Goal: Information Seeking & Learning: Learn about a topic

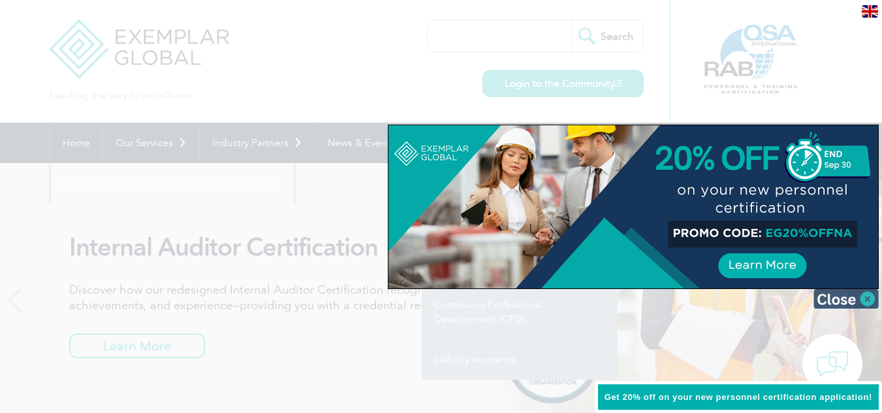
click at [856, 295] on img at bounding box center [846, 299] width 65 height 20
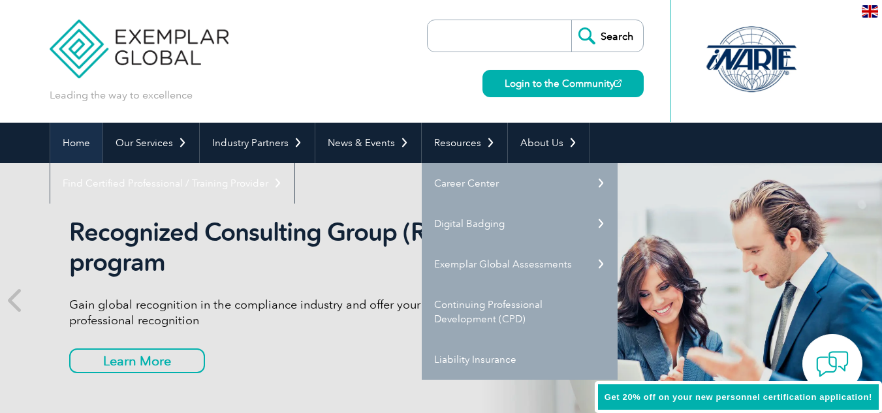
click at [68, 141] on link "Home" at bounding box center [76, 143] width 52 height 40
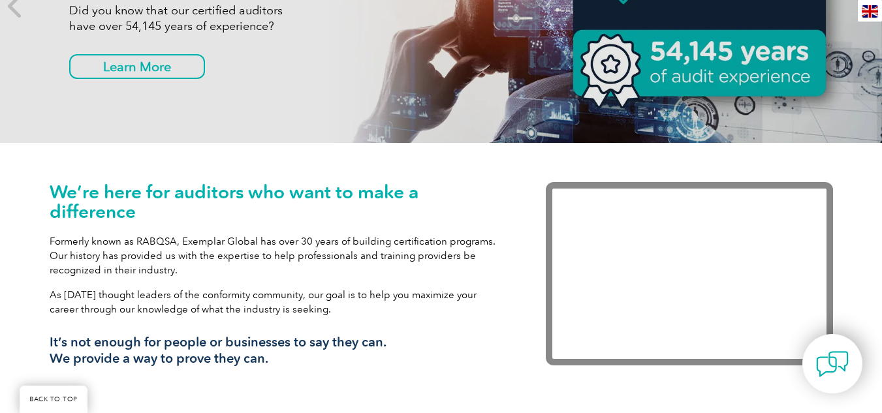
scroll to position [295, 0]
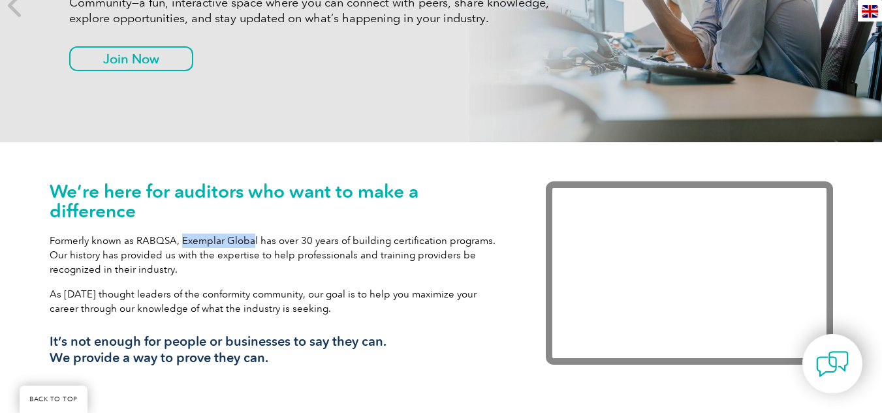
drag, startPoint x: 181, startPoint y: 240, endPoint x: 252, endPoint y: 240, distance: 71.2
click at [252, 240] on p "Formerly known as RABQSA, Exemplar Global has over 30 years of building certifi…" at bounding box center [278, 255] width 457 height 43
drag, startPoint x: 255, startPoint y: 239, endPoint x: 182, endPoint y: 244, distance: 73.9
click at [182, 244] on p "Formerly known as RABQSA, Exemplar Global has over 30 years of building certifi…" at bounding box center [278, 255] width 457 height 43
copy p "Exemplar Global"
